Goal: Transaction & Acquisition: Purchase product/service

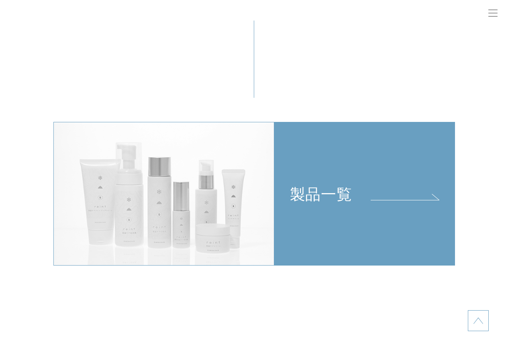
scroll to position [1647, 0]
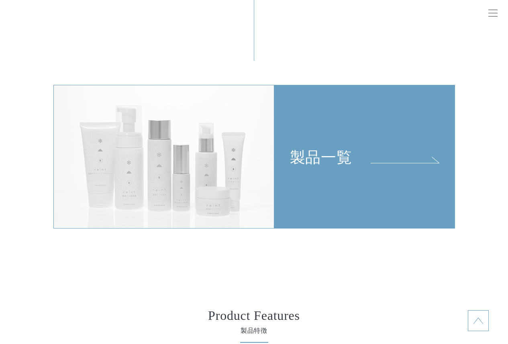
click at [380, 163] on span at bounding box center [405, 163] width 68 height 0
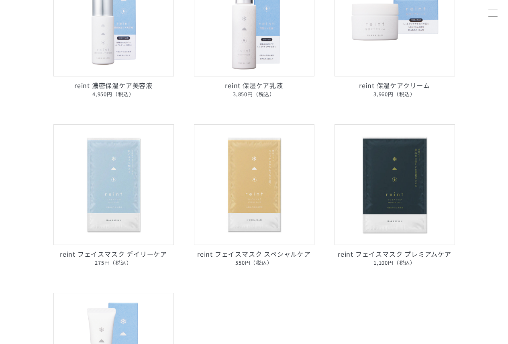
scroll to position [362, 0]
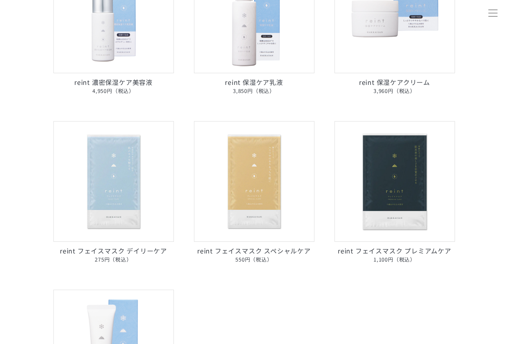
click at [125, 191] on img at bounding box center [113, 181] width 121 height 121
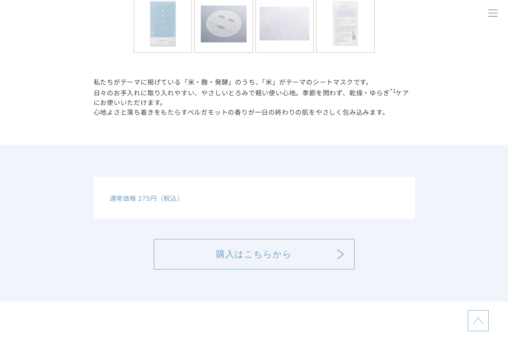
scroll to position [402, 0]
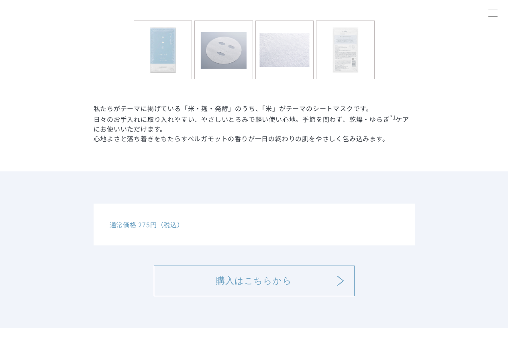
click at [293, 280] on link "購入はこちらから" at bounding box center [254, 280] width 201 height 31
